Goal: Navigation & Orientation: Go to known website

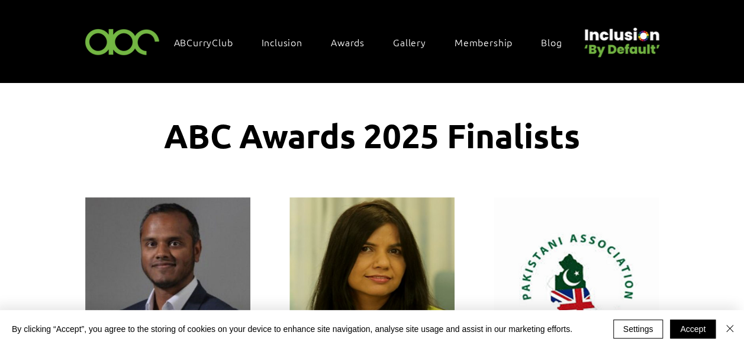
scroll to position [11, 0]
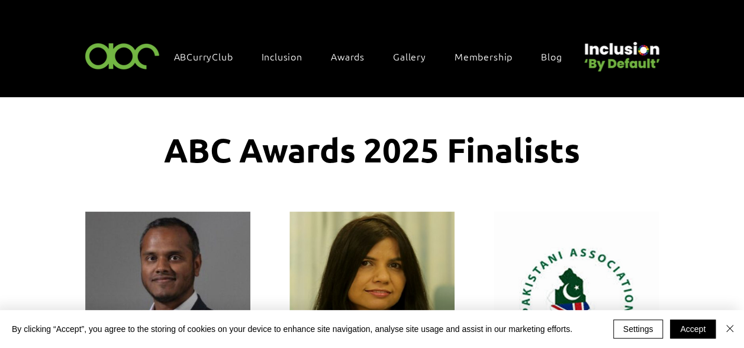
click at [143, 56] on img at bounding box center [123, 55] width 82 height 35
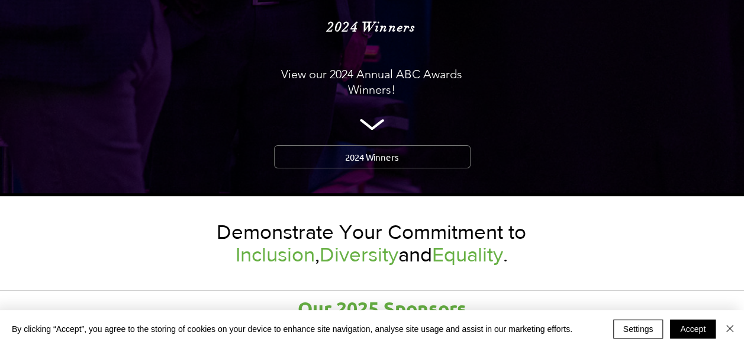
scroll to position [1421, 0]
